Goal: Check status

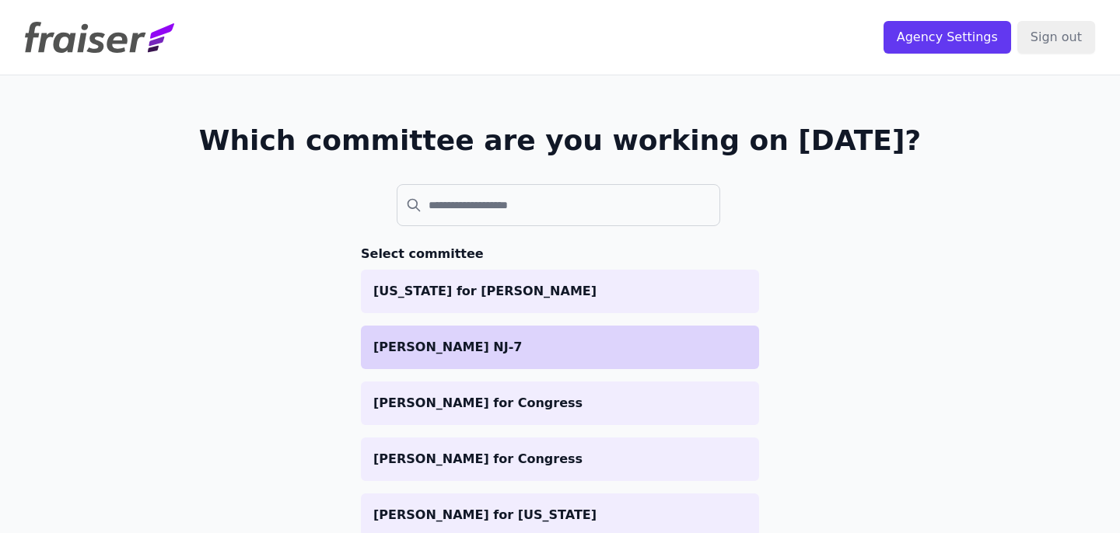
click at [467, 368] on li "[PERSON_NAME] NJ-7" at bounding box center [560, 348] width 398 height 44
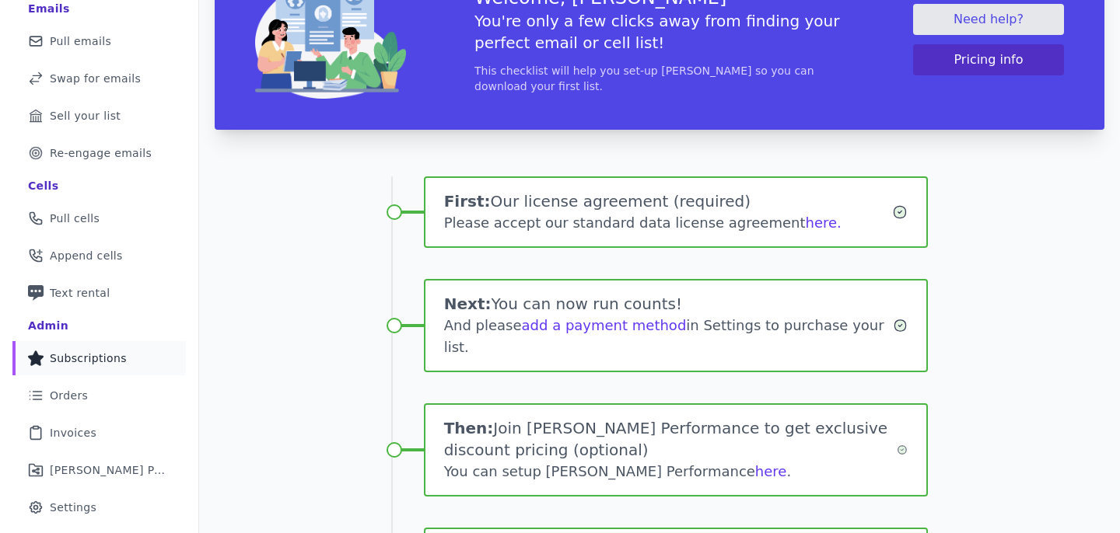
scroll to position [173, 0]
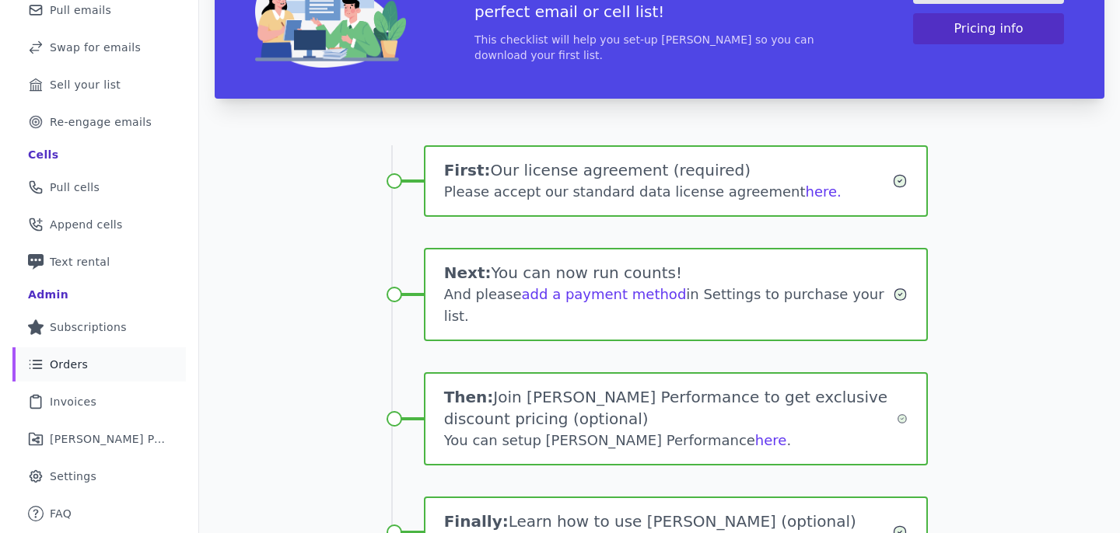
click at [72, 376] on link "List Icon Outline of bulleted list Orders" at bounding box center [98, 365] width 173 height 34
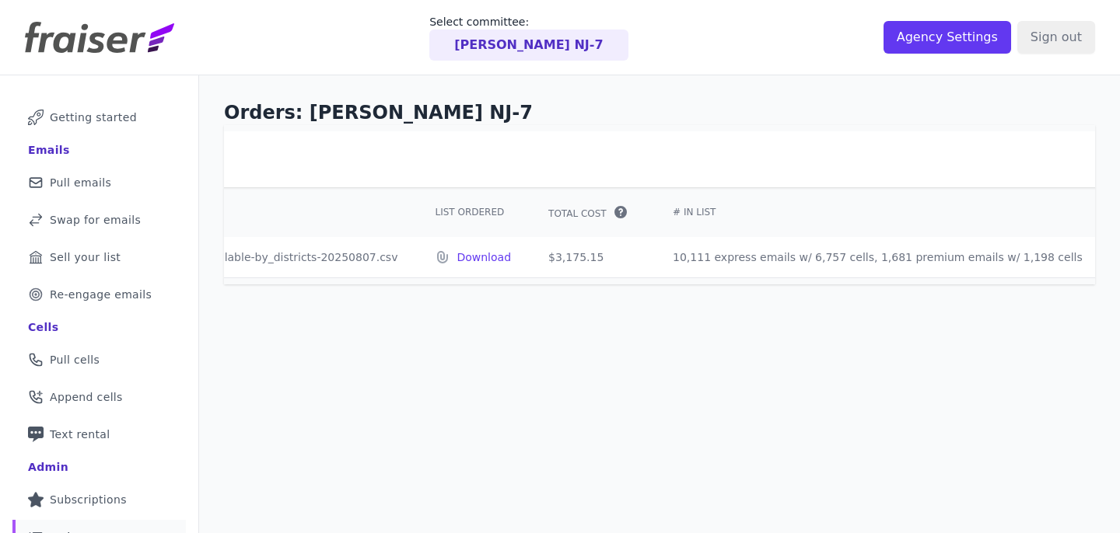
scroll to position [0, 408]
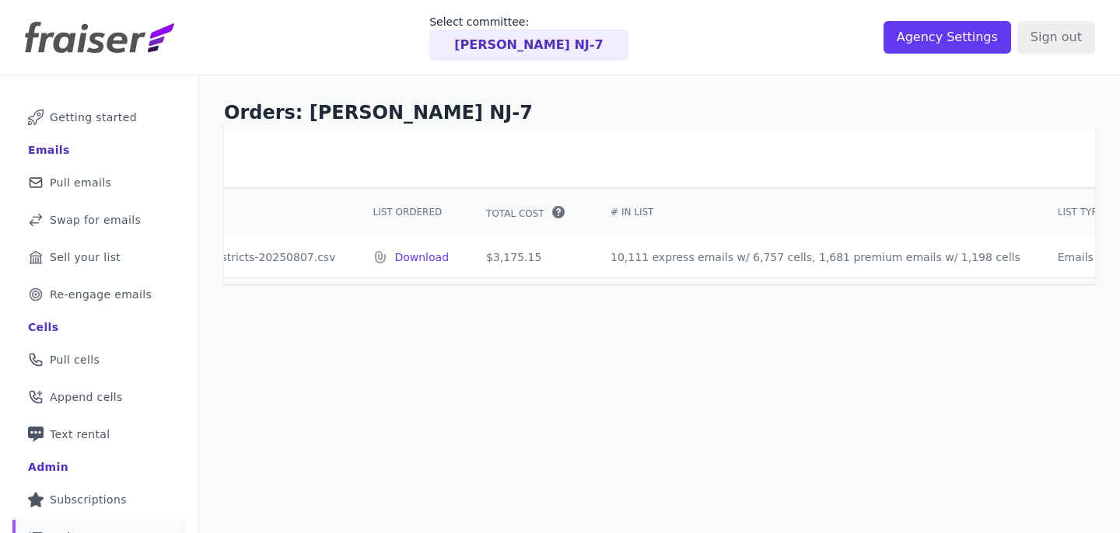
click at [467, 260] on td "$3,175.15" at bounding box center [529, 257] width 124 height 40
